Goal: Transaction & Acquisition: Purchase product/service

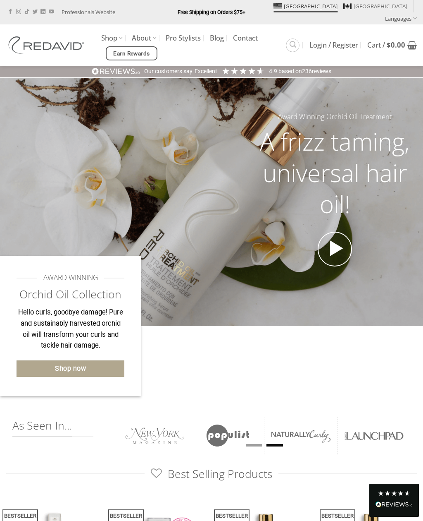
click at [355, 326] on div at bounding box center [282, 340] width 282 height 29
click at [118, 30] on link "Shop" at bounding box center [112, 38] width 22 height 16
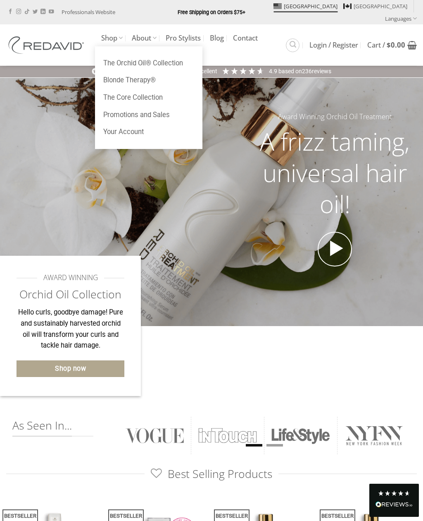
click at [179, 55] on link "The Orchid Oil® Collection" at bounding box center [149, 63] width 108 height 17
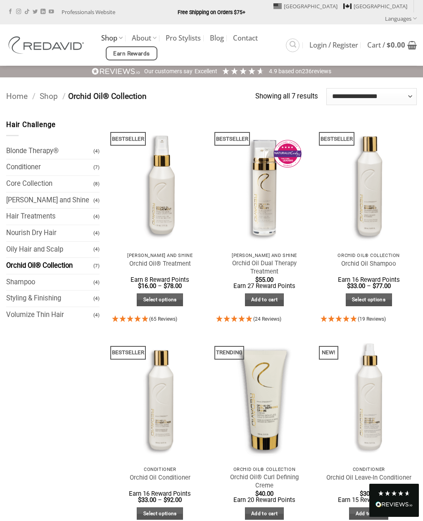
click at [173, 248] on link "Quick View" at bounding box center [160, 255] width 96 height 14
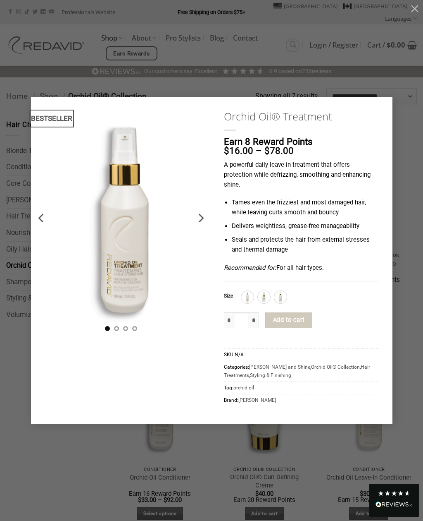
click at [198, 219] on icon "Next" at bounding box center [200, 217] width 15 height 15
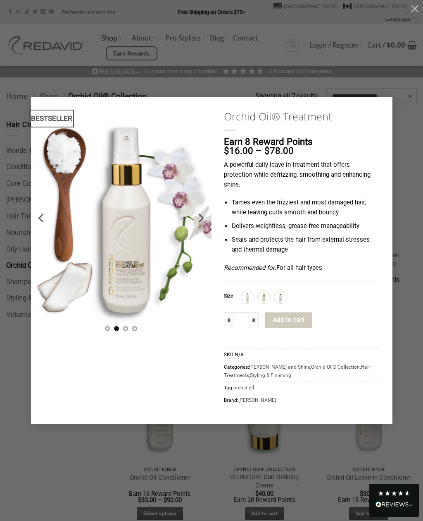
click at [205, 214] on icon "Next" at bounding box center [200, 217] width 15 height 15
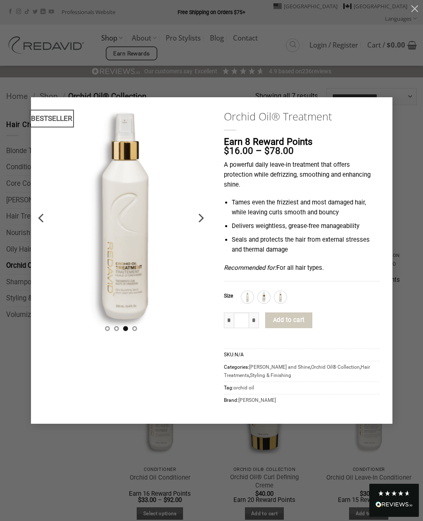
click at [208, 216] on icon "Next" at bounding box center [200, 217] width 15 height 15
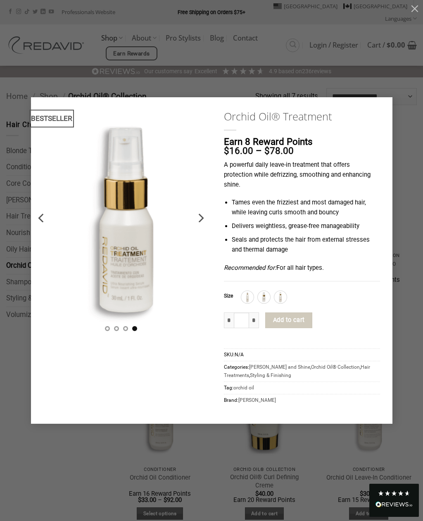
click at [194, 225] on icon "Next" at bounding box center [200, 217] width 15 height 15
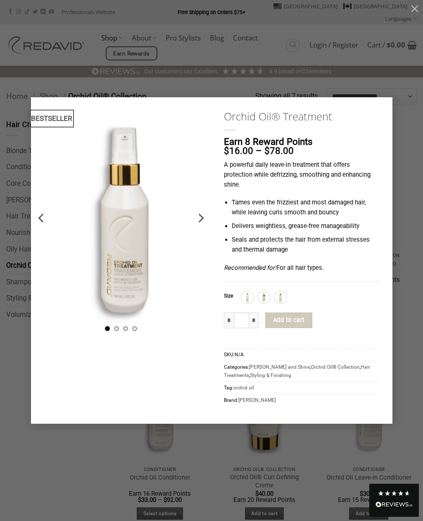
click at [263, 299] on img at bounding box center [264, 297] width 11 height 11
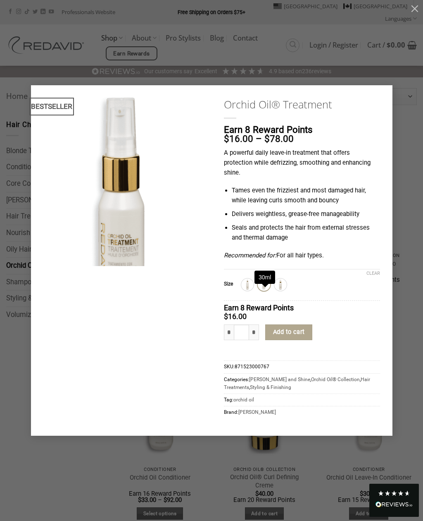
click at [283, 285] on img at bounding box center [280, 284] width 11 height 11
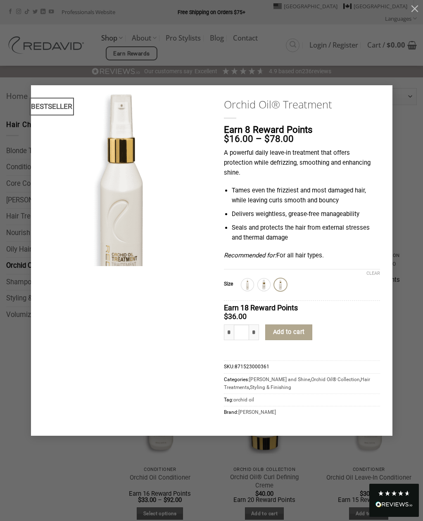
click at [265, 285] on img at bounding box center [264, 284] width 11 height 11
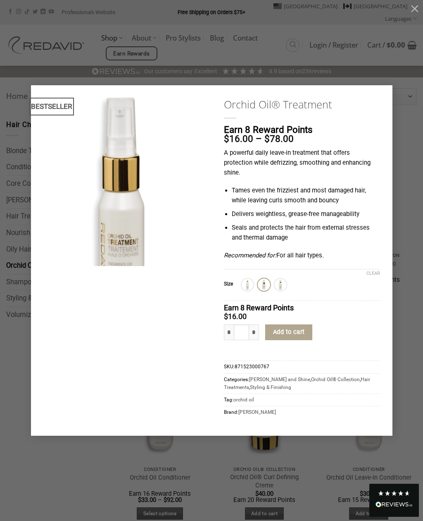
click at [252, 288] on img at bounding box center [247, 284] width 11 height 11
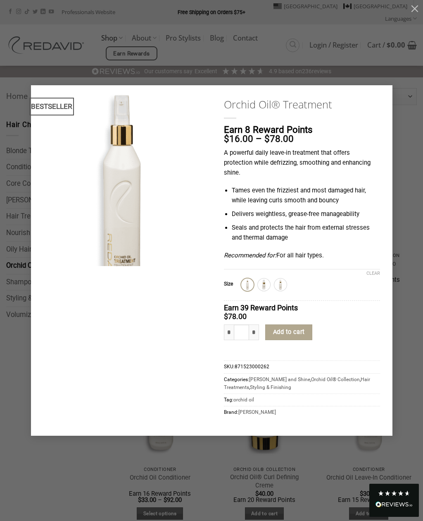
click at [265, 287] on img at bounding box center [264, 284] width 11 height 11
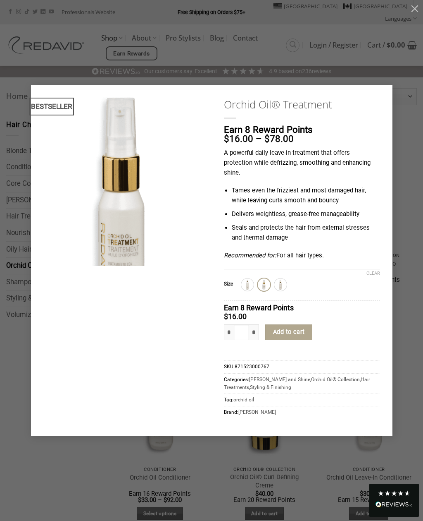
click at [279, 287] on img at bounding box center [280, 284] width 11 height 11
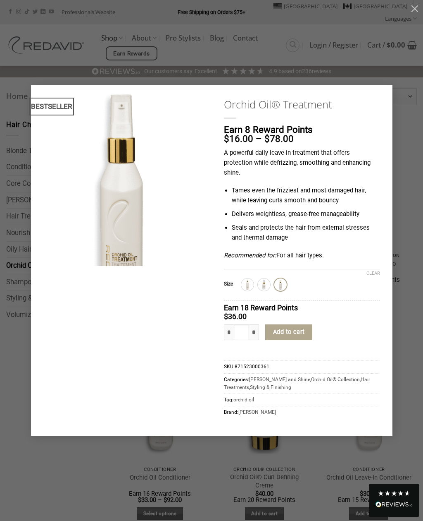
click at [286, 282] on img at bounding box center [280, 284] width 11 height 11
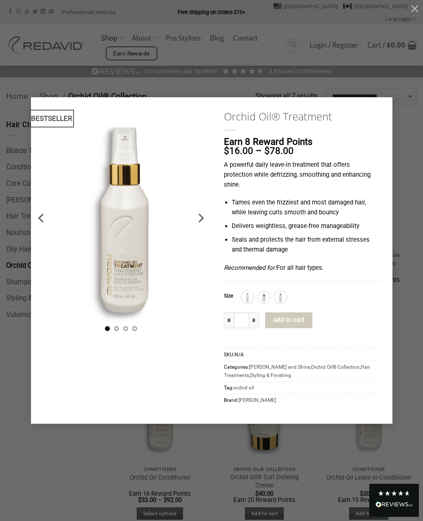
click at [251, 294] on img at bounding box center [247, 297] width 11 height 11
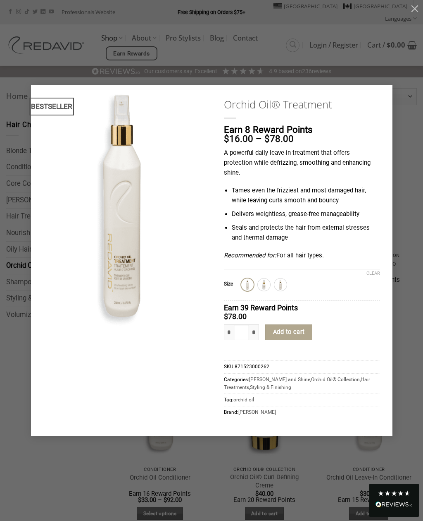
click at [267, 286] on img at bounding box center [264, 284] width 11 height 11
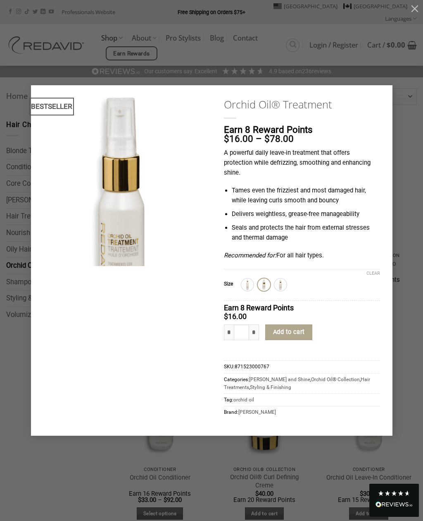
click at [266, 286] on img at bounding box center [264, 284] width 11 height 11
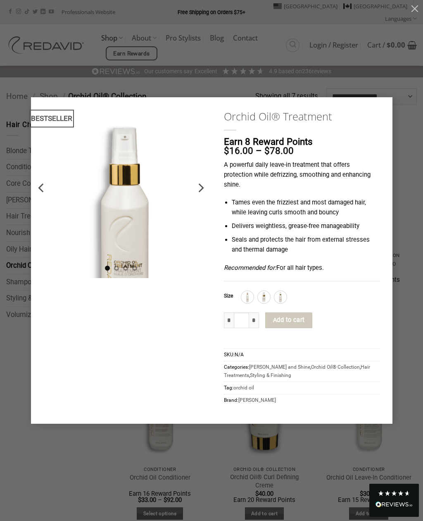
click at [264, 297] on img at bounding box center [264, 297] width 11 height 11
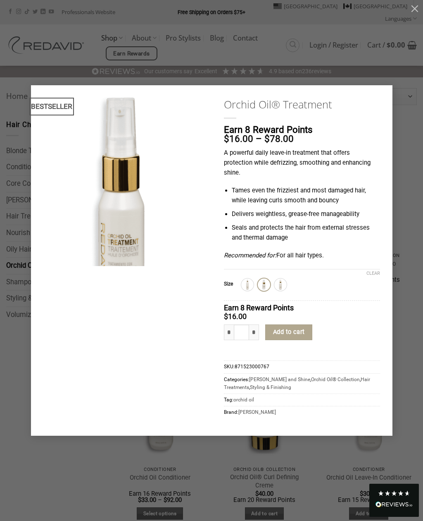
click at [304, 326] on button "Add to cart" at bounding box center [288, 332] width 47 height 16
click at [398, 289] on div "**********" at bounding box center [211, 260] width 399 height 350
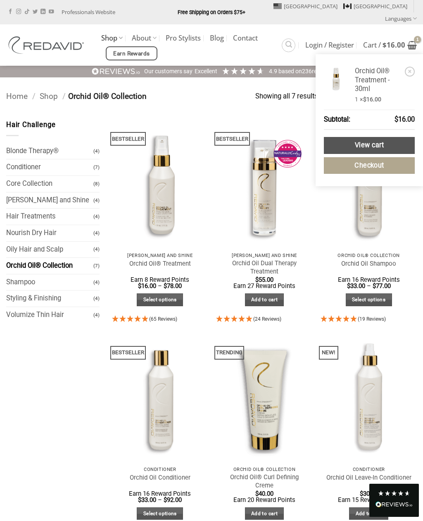
click at [388, 157] on link "Checkout" at bounding box center [369, 165] width 91 height 17
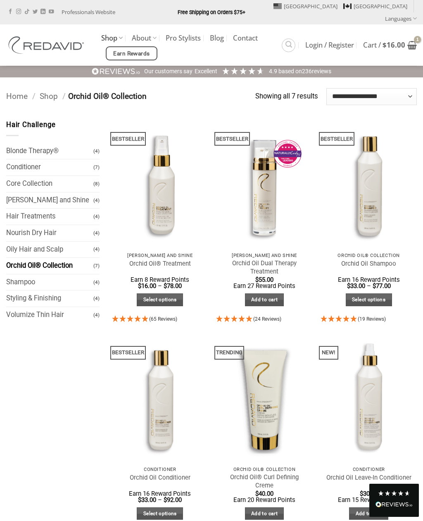
click at [409, 40] on icon "View cart" at bounding box center [413, 45] width 10 height 10
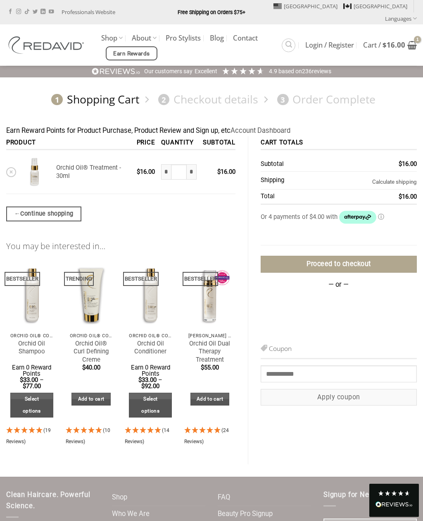
click at [401, 256] on link "Proceed to checkout" at bounding box center [339, 264] width 156 height 17
